Goal: Task Accomplishment & Management: Use online tool/utility

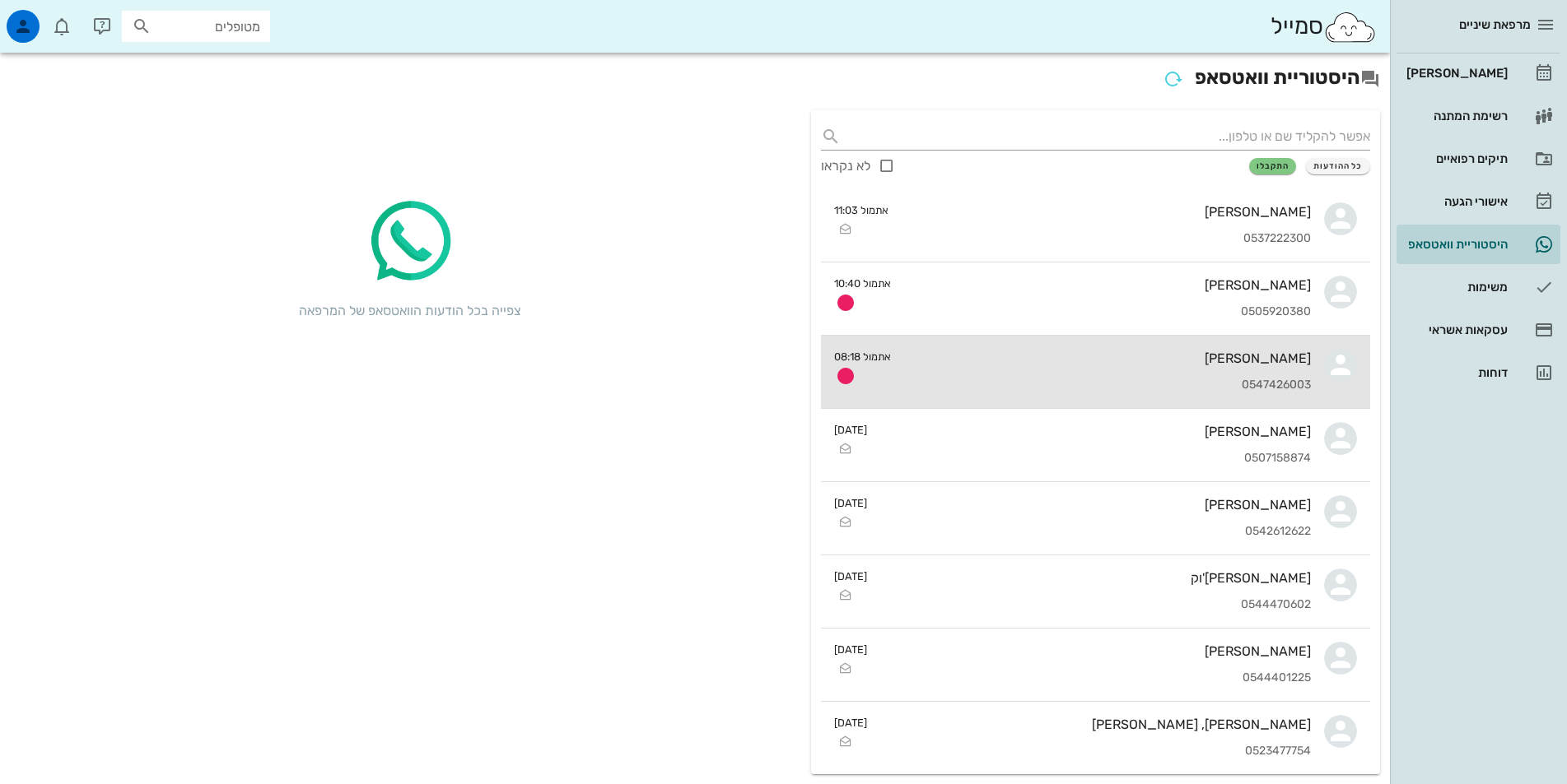
click at [1265, 383] on div "0547426003" at bounding box center [1107, 385] width 407 height 14
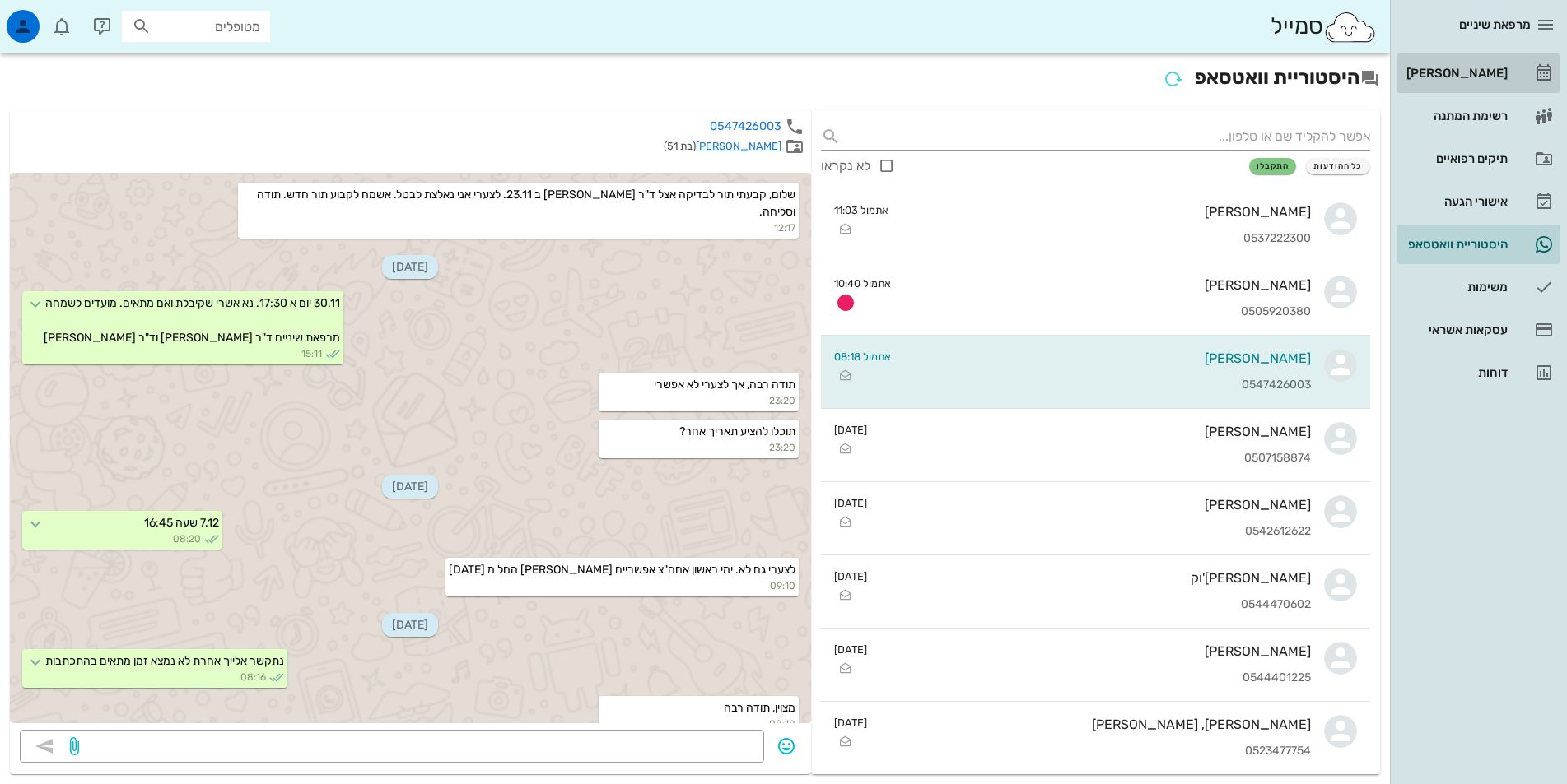
click at [1483, 75] on div "[PERSON_NAME]" at bounding box center [1455, 74] width 105 height 13
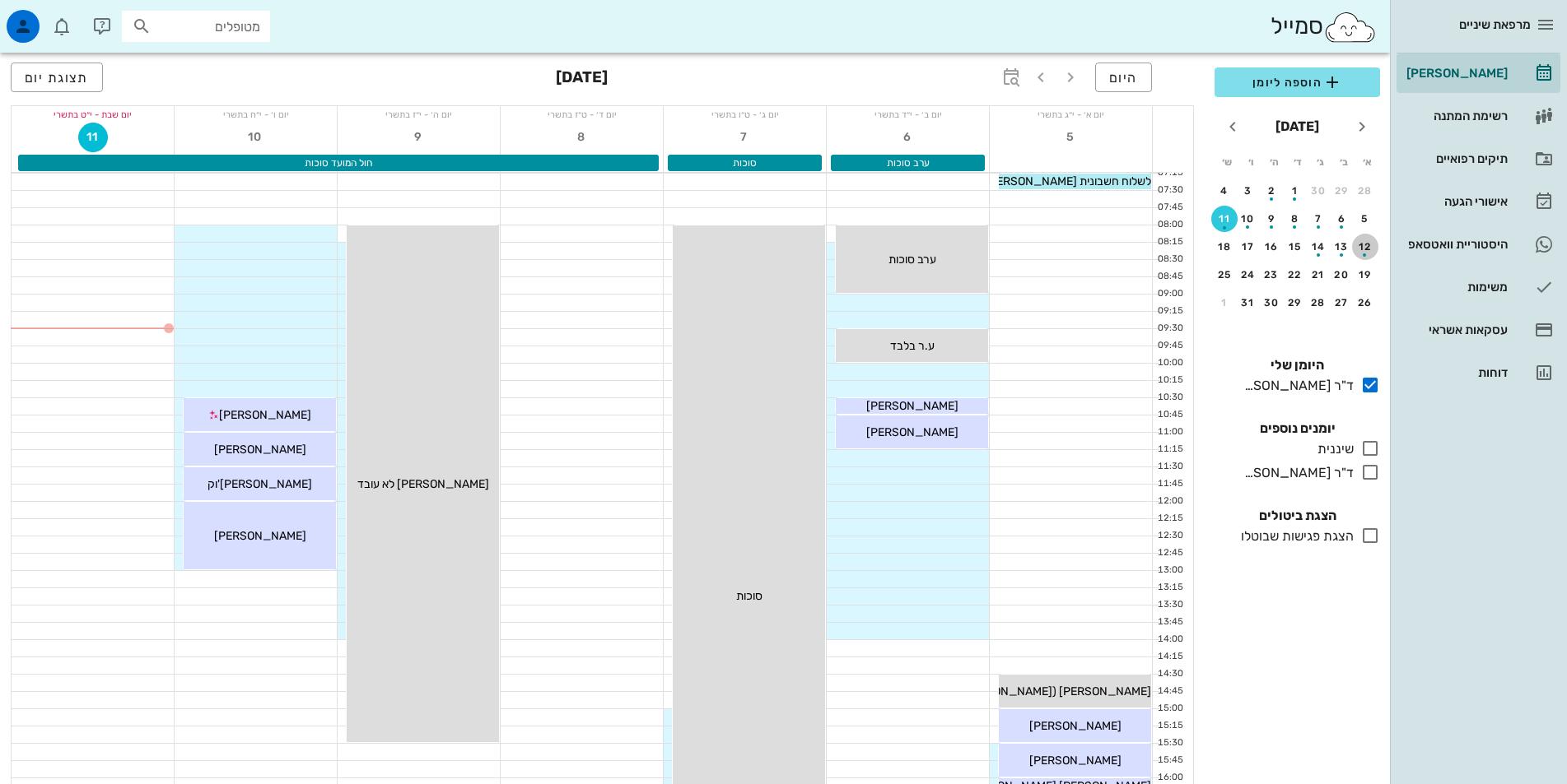
drag, startPoint x: 1368, startPoint y: 242, endPoint x: 1372, endPoint y: 389, distance: 147.1
click at [1368, 243] on div "12" at bounding box center [1365, 247] width 26 height 11
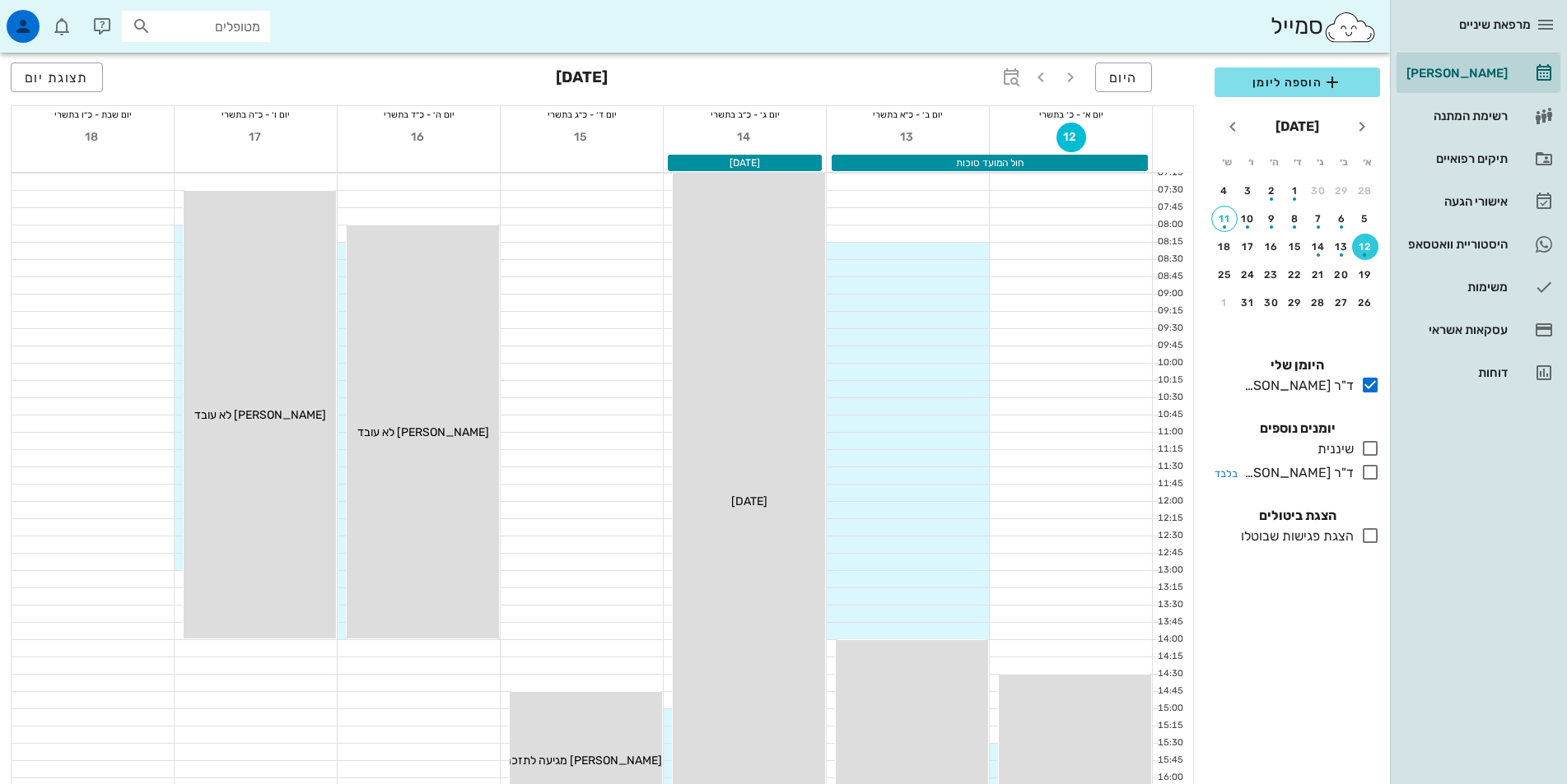
drag, startPoint x: 1368, startPoint y: 447, endPoint x: 1367, endPoint y: 478, distance: 31.0
click at [1368, 448] on icon at bounding box center [1370, 448] width 20 height 20
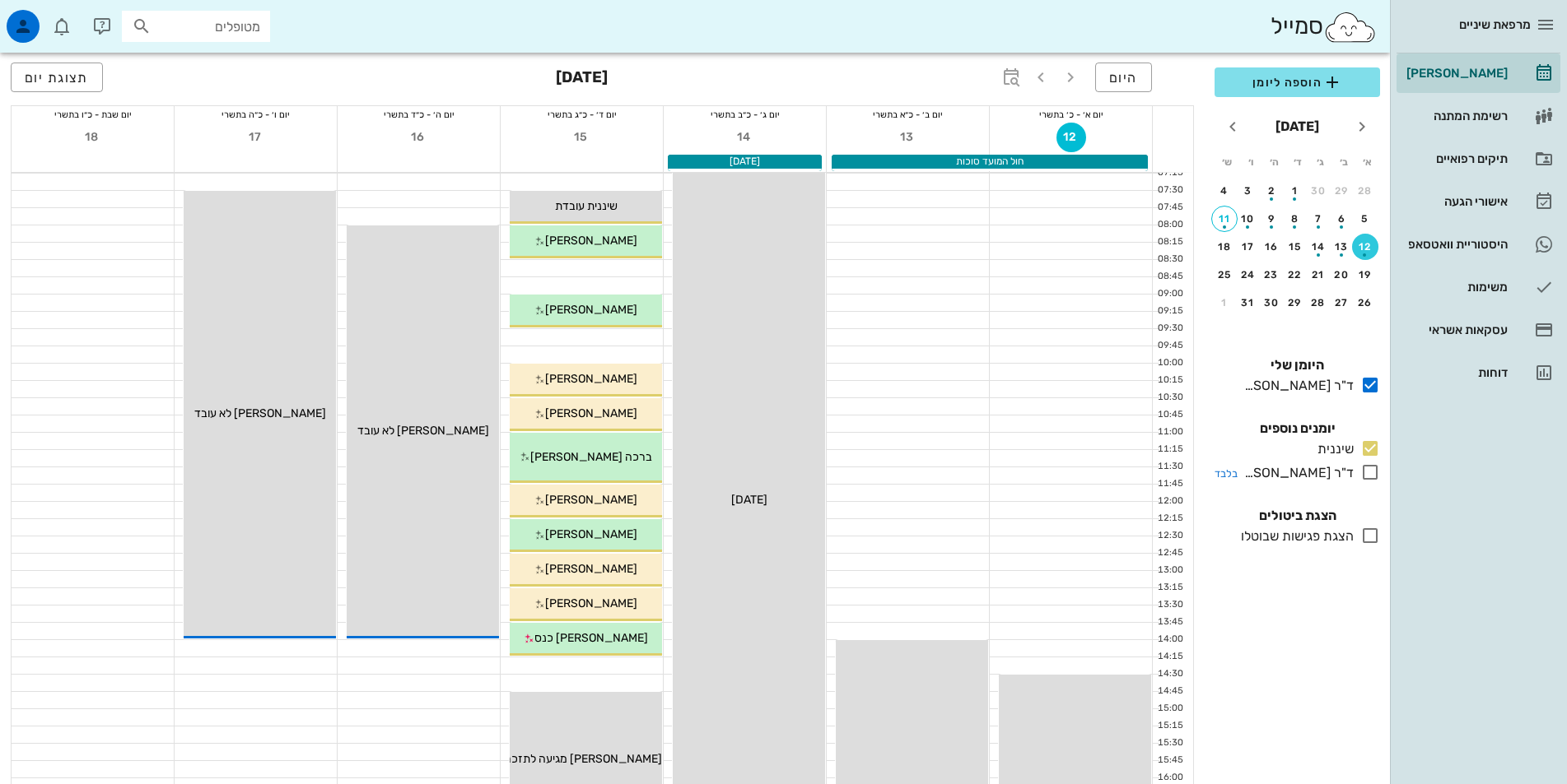
click at [1371, 472] on icon at bounding box center [1370, 472] width 20 height 20
click at [1223, 300] on div "1" at bounding box center [1224, 303] width 26 height 11
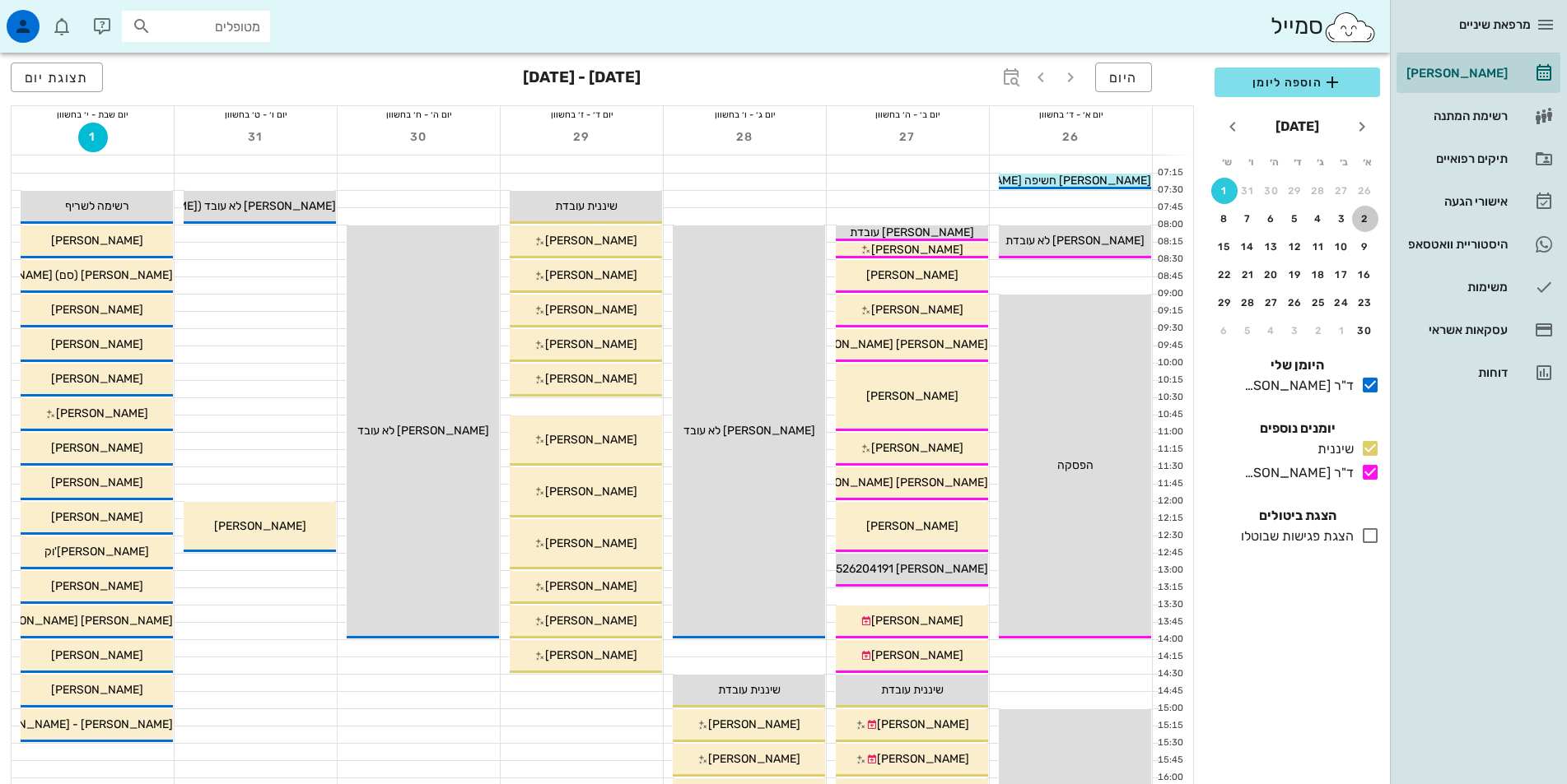
click at [1366, 215] on div "2" at bounding box center [1365, 219] width 26 height 11
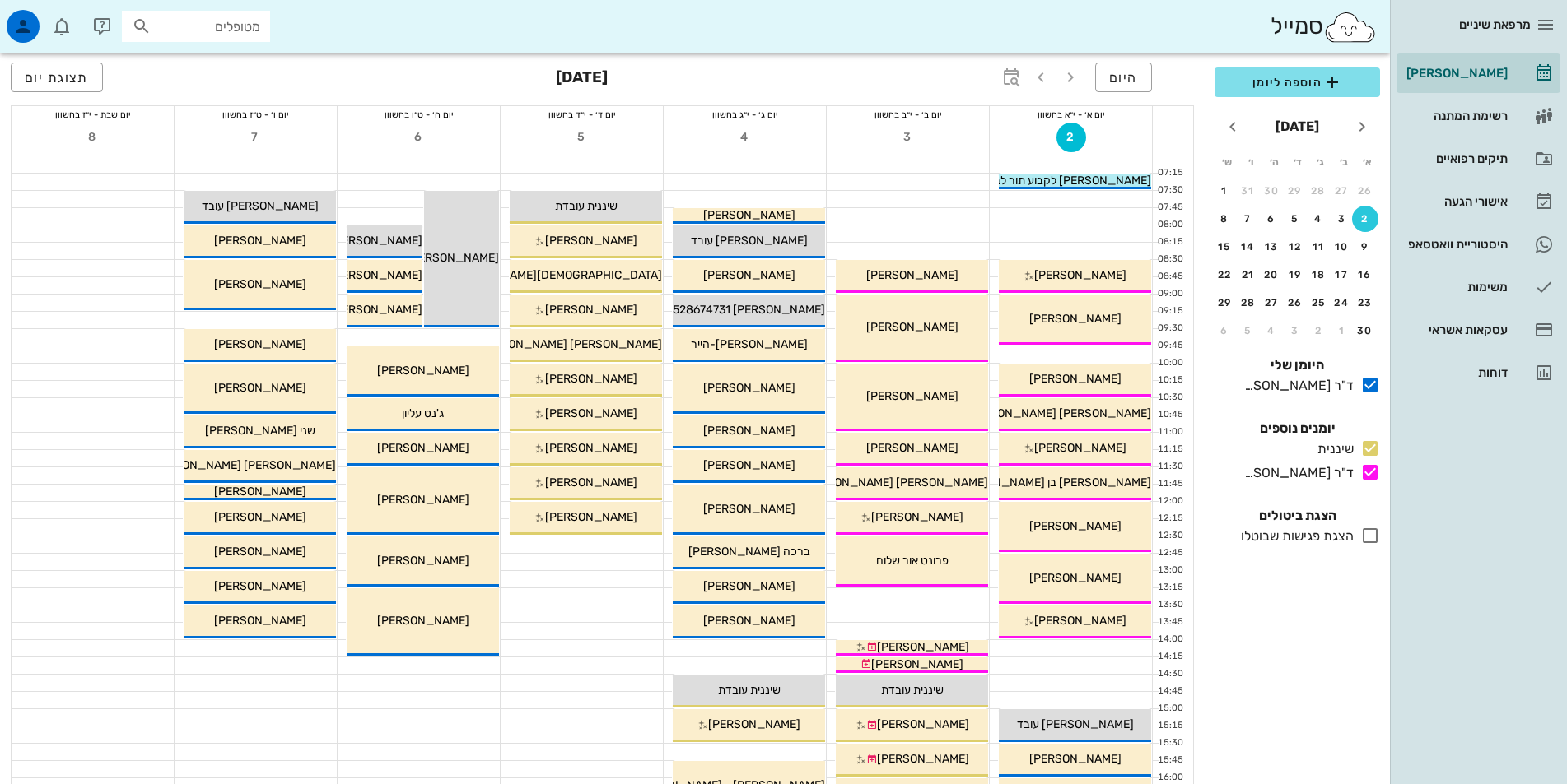
scroll to position [411, 0]
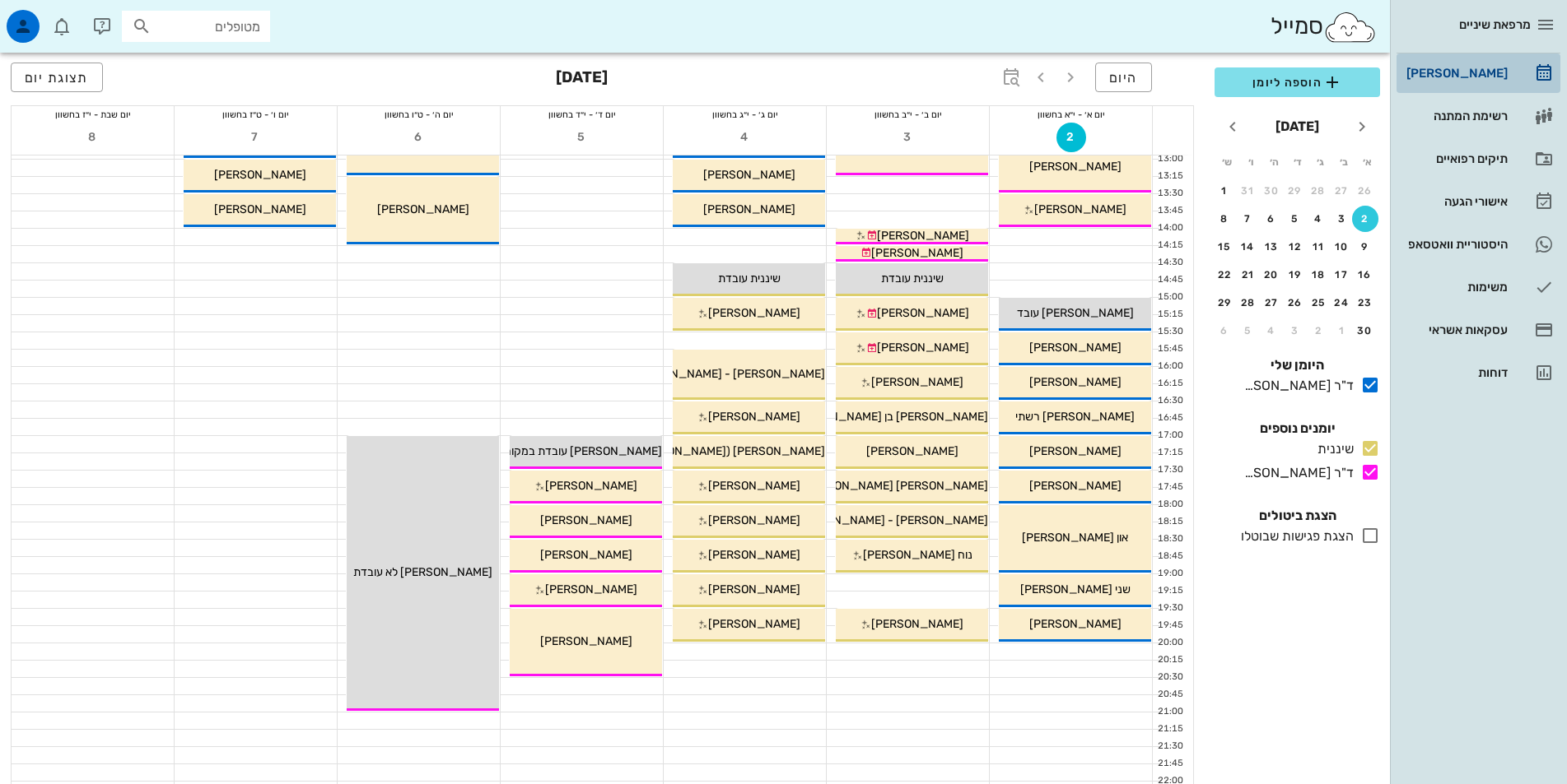
click at [1471, 79] on div "[PERSON_NAME]" at bounding box center [1455, 74] width 105 height 13
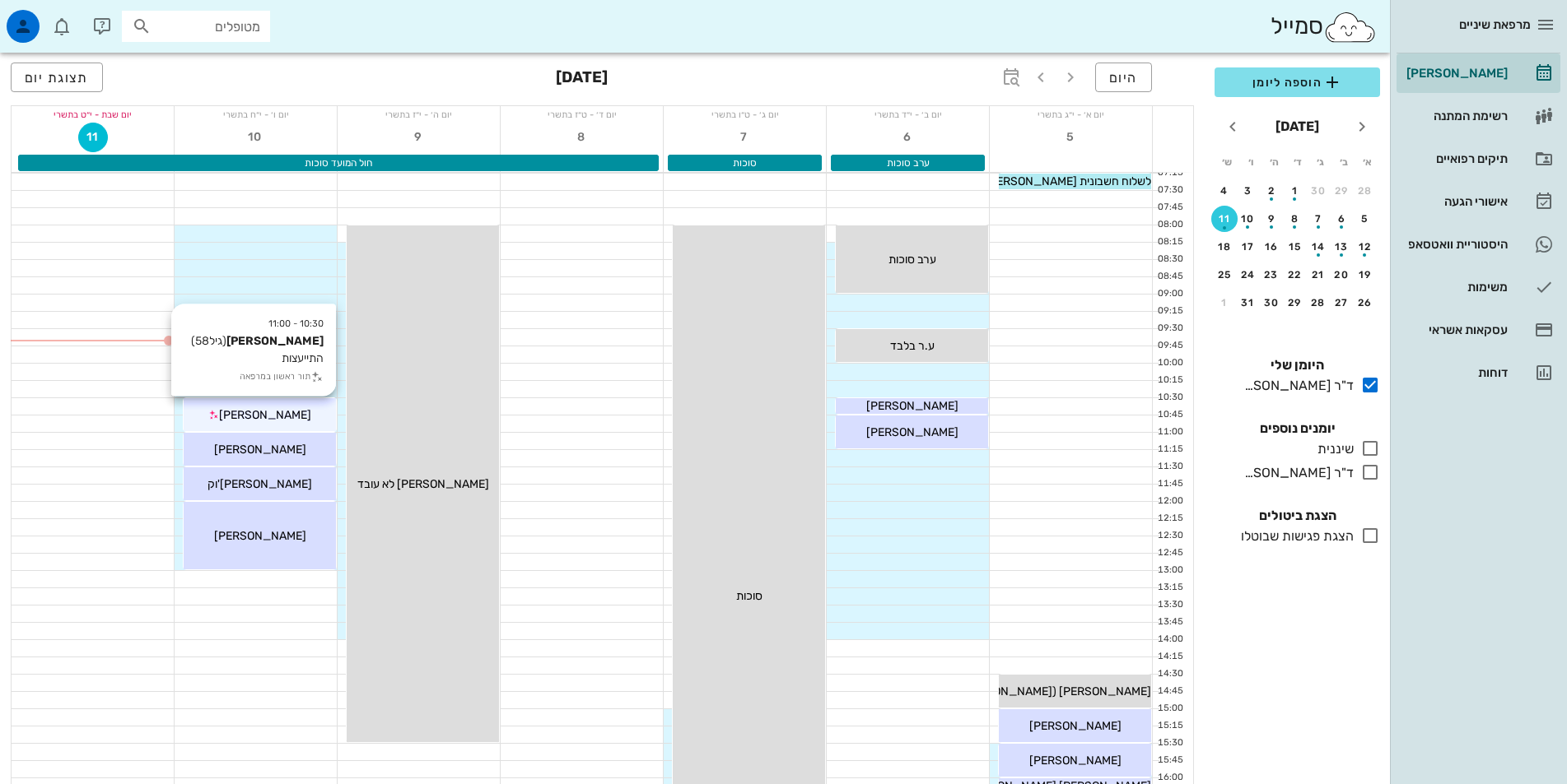
click at [311, 415] on div "[PERSON_NAME]" at bounding box center [259, 415] width 152 height 17
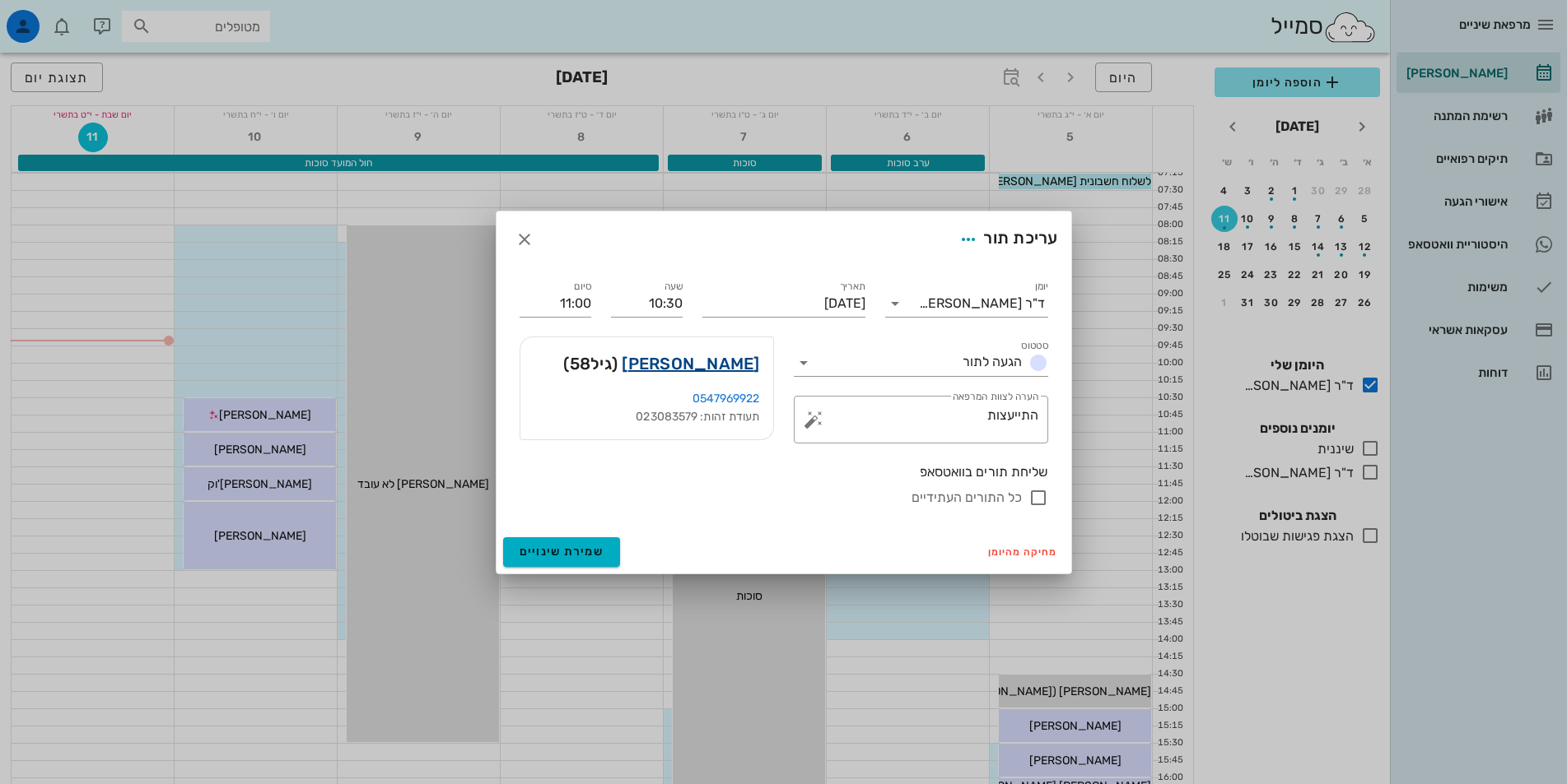
click at [750, 370] on link "[PERSON_NAME]" at bounding box center [690, 364] width 138 height 26
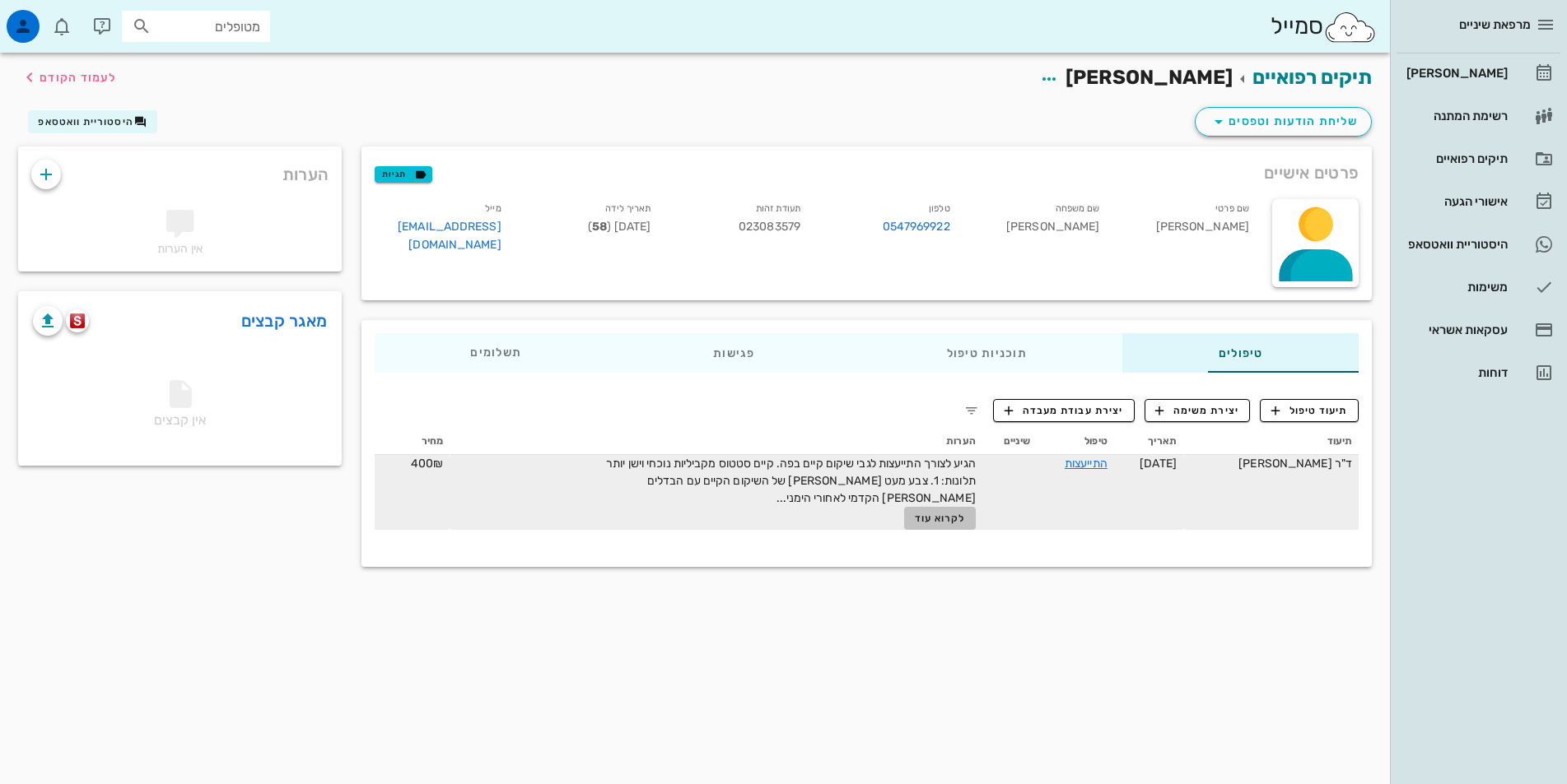
click at [926, 521] on span "לקרוא עוד" at bounding box center [940, 518] width 51 height 11
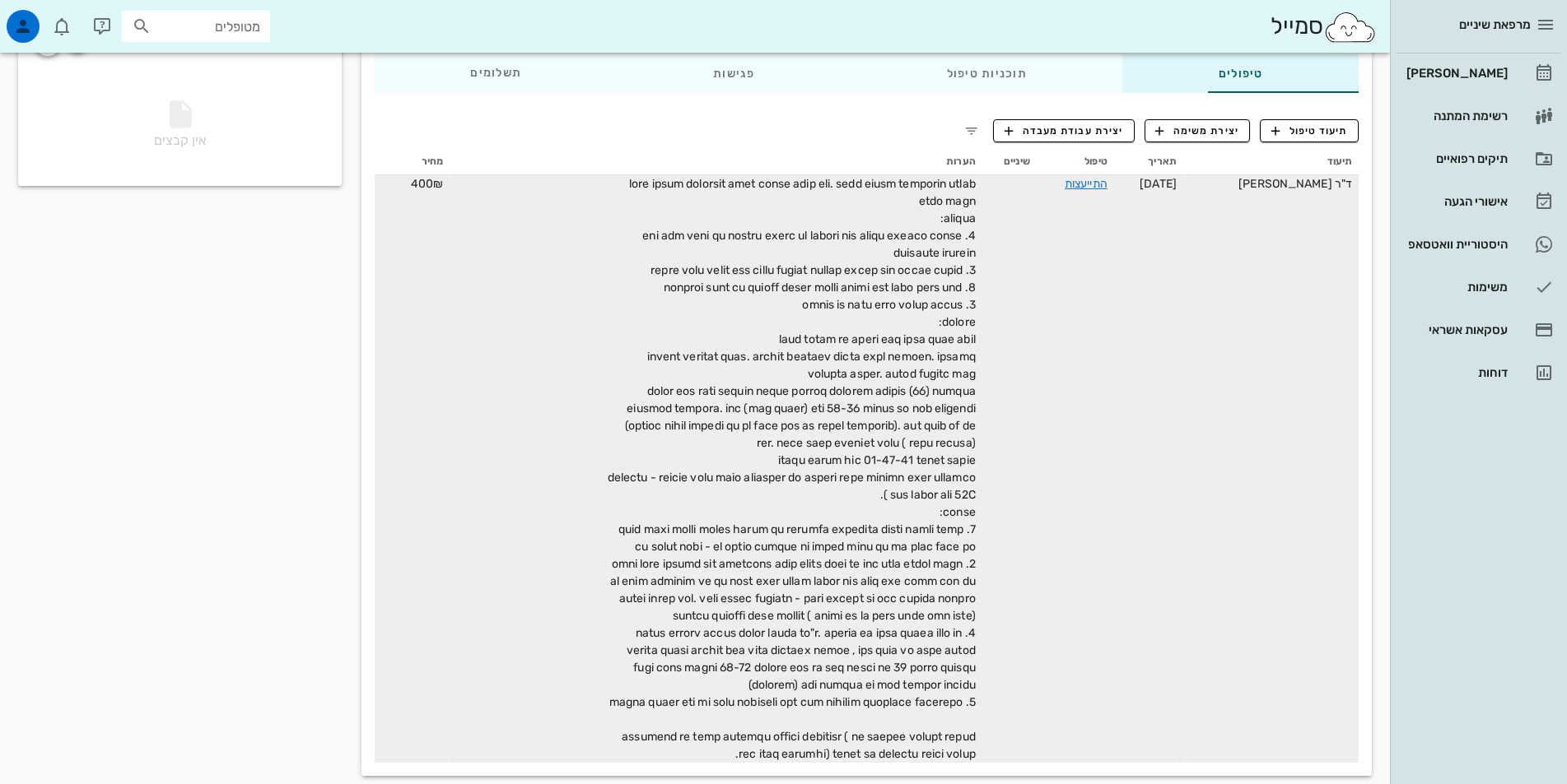
scroll to position [298, 0]
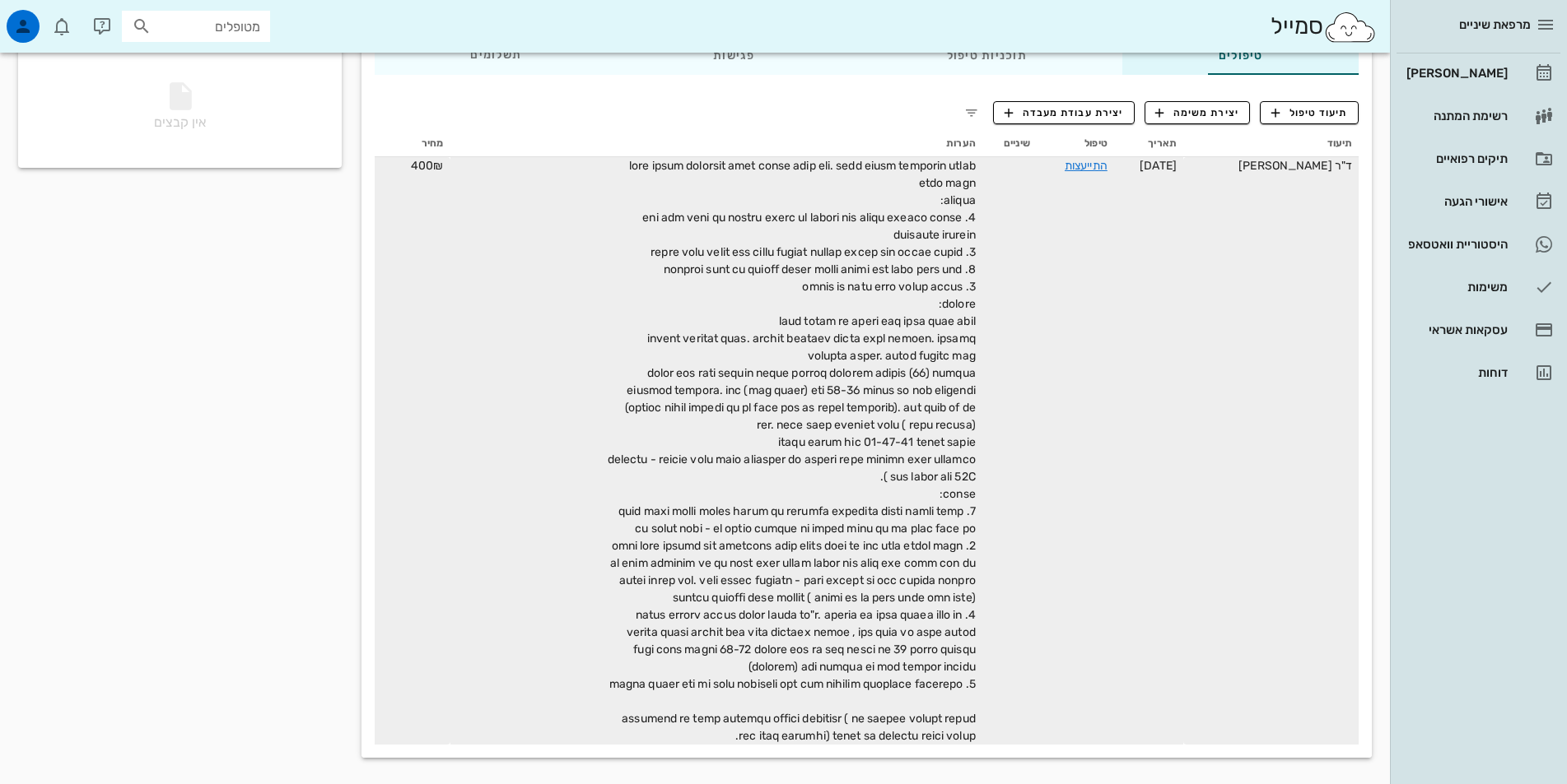
click at [924, 442] on span at bounding box center [792, 450] width 368 height 584
click at [926, 444] on span at bounding box center [792, 450] width 368 height 584
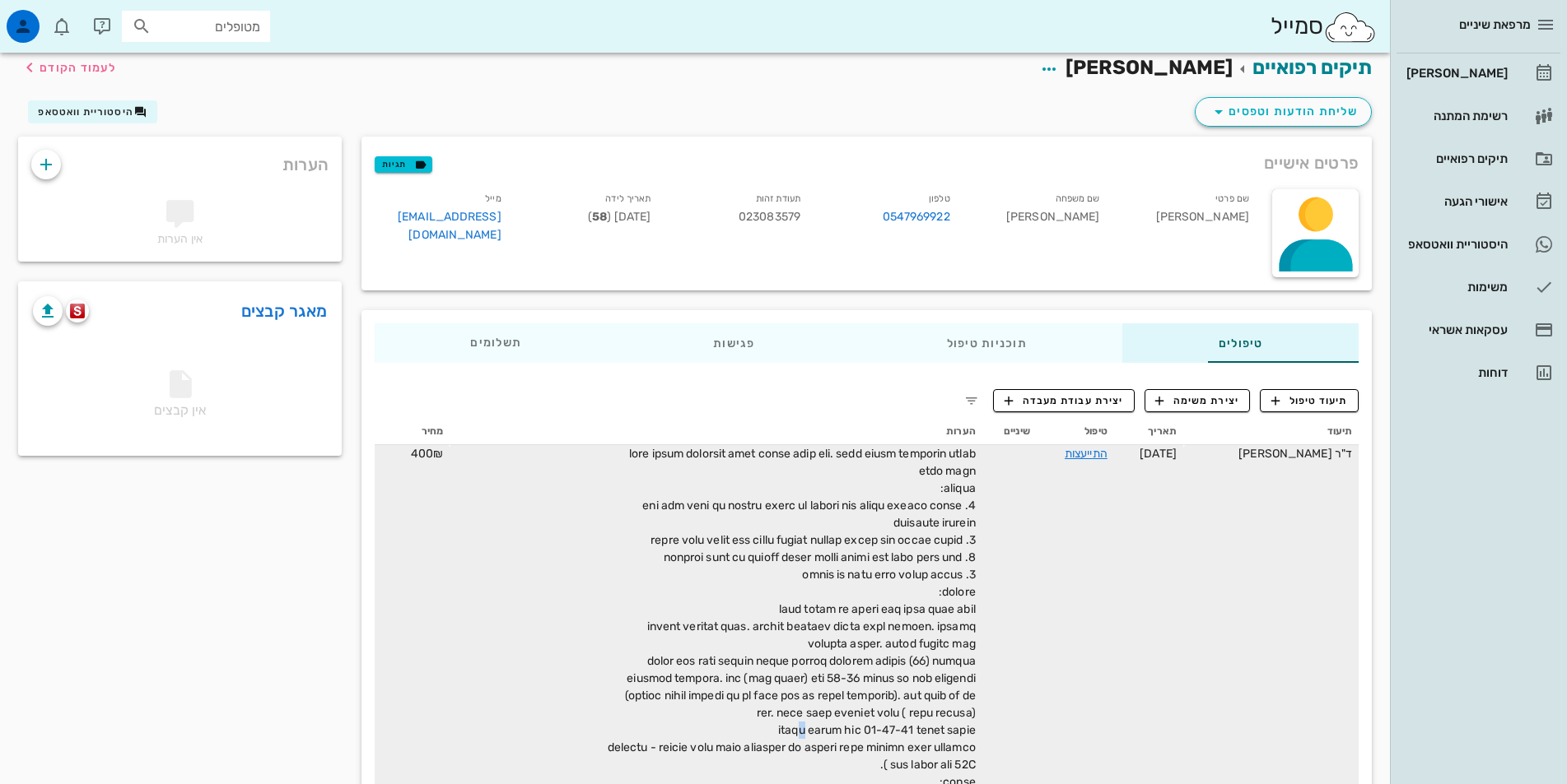
scroll to position [0, 0]
